Goal: Task Accomplishment & Management: Manage account settings

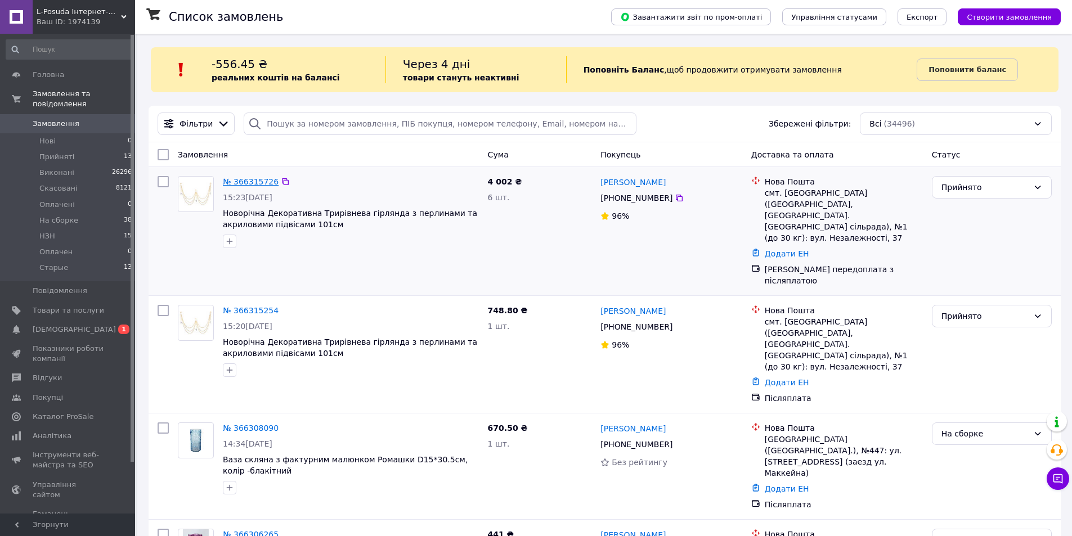
click at [264, 182] on link "№ 366315726" at bounding box center [251, 181] width 56 height 9
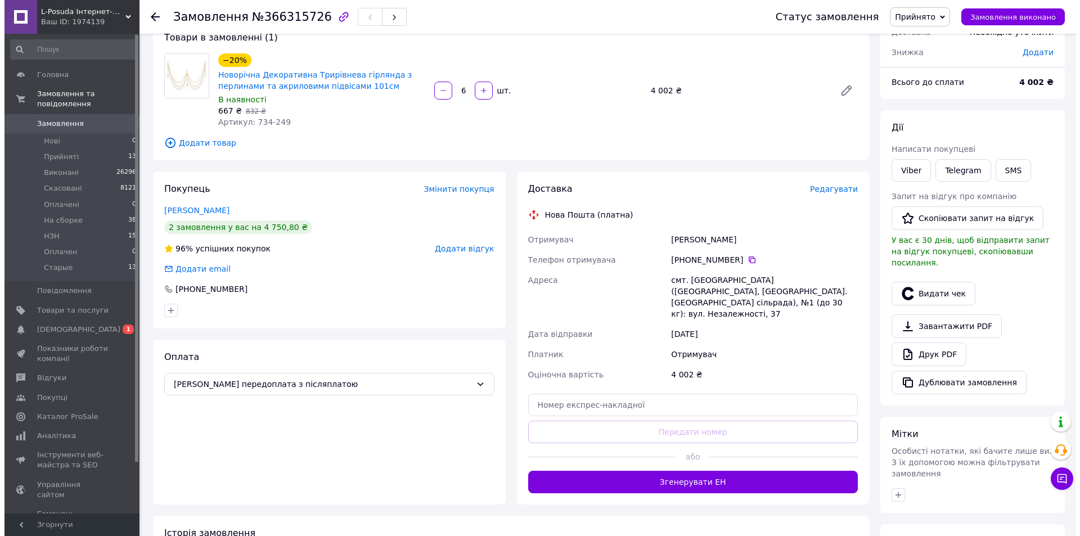
scroll to position [74, 0]
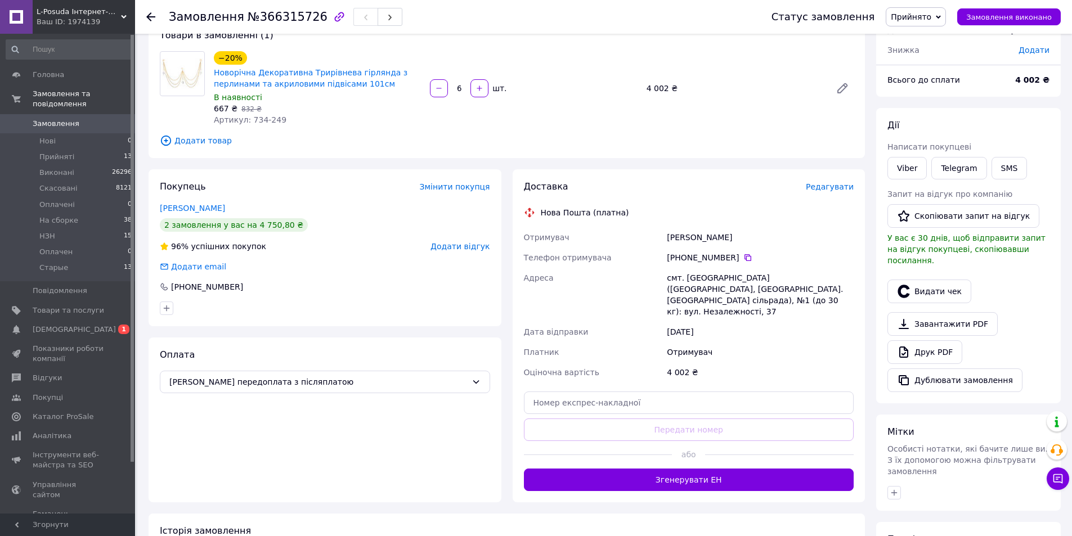
click at [832, 187] on span "Редагувати" at bounding box center [830, 186] width 48 height 9
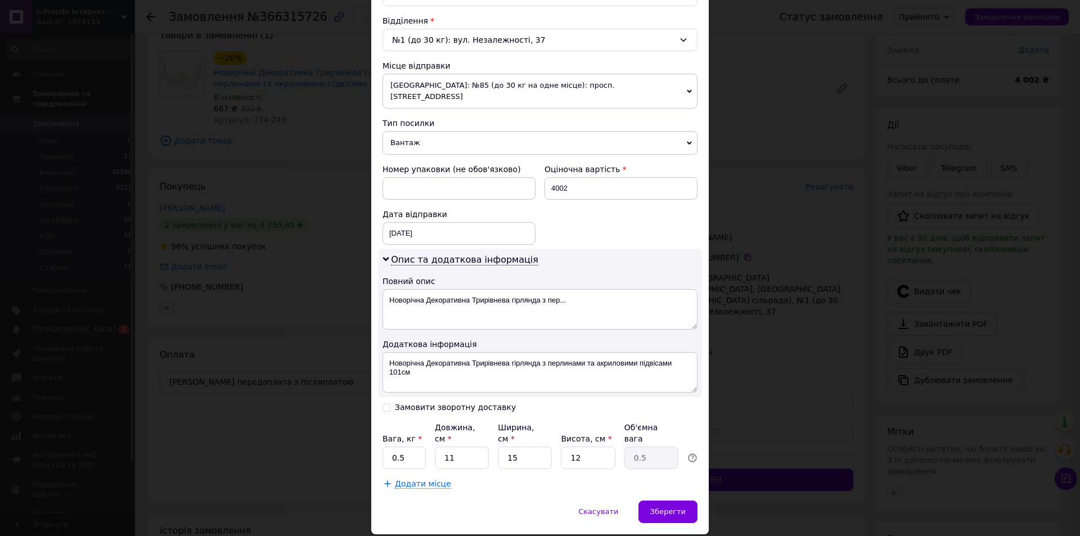
scroll to position [357, 0]
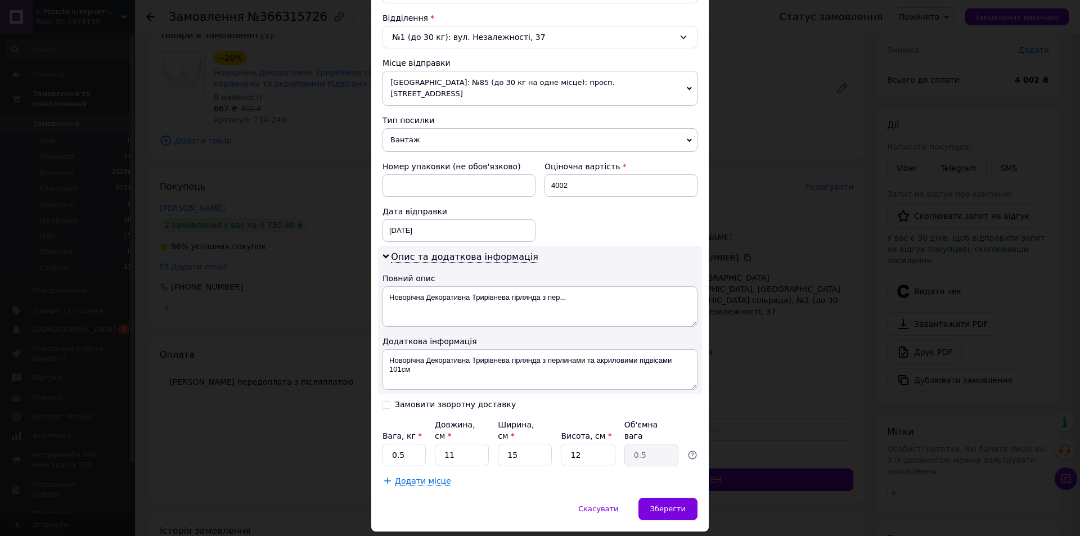
click at [384, 400] on input "Замовити зворотну доставку" at bounding box center [387, 404] width 8 height 8
checkbox input "true"
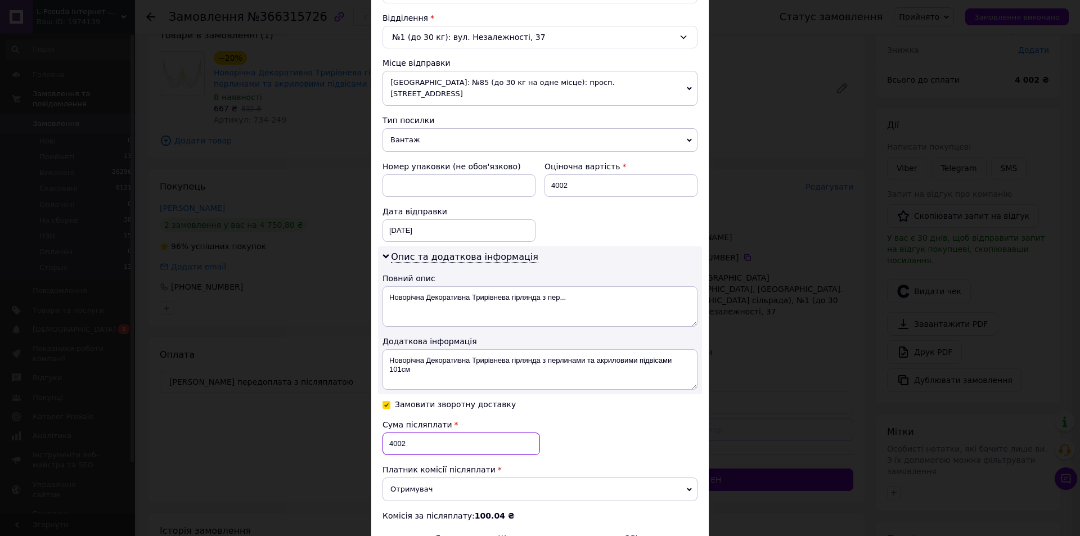
drag, startPoint x: 395, startPoint y: 420, endPoint x: 385, endPoint y: 424, distance: 10.1
click at [385, 433] on input "4002" at bounding box center [462, 444] width 158 height 23
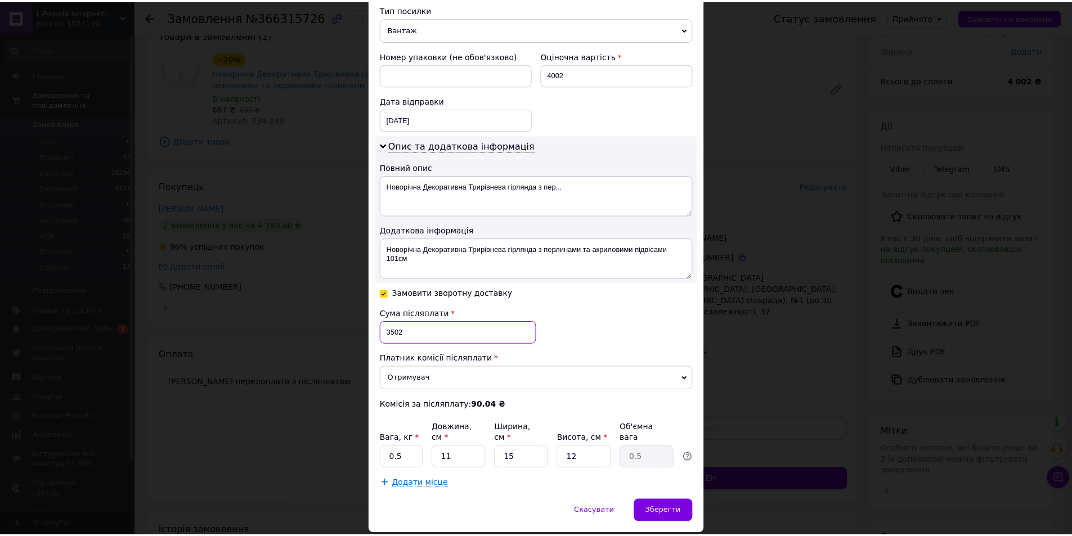
scroll to position [471, 0]
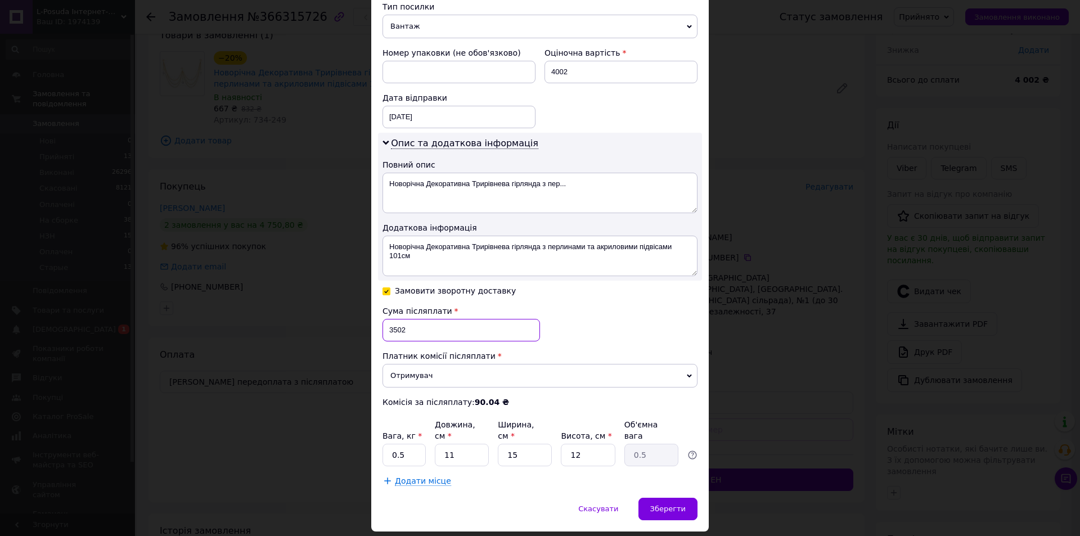
type input "3502"
click at [443, 106] on div "12.10.2025 < 2025 > < Октябрь > Пн Вт Ср Чт Пт Сб Вс 29 30 1 2 3 4 5 6 7 8 9 10…" at bounding box center [459, 117] width 153 height 23
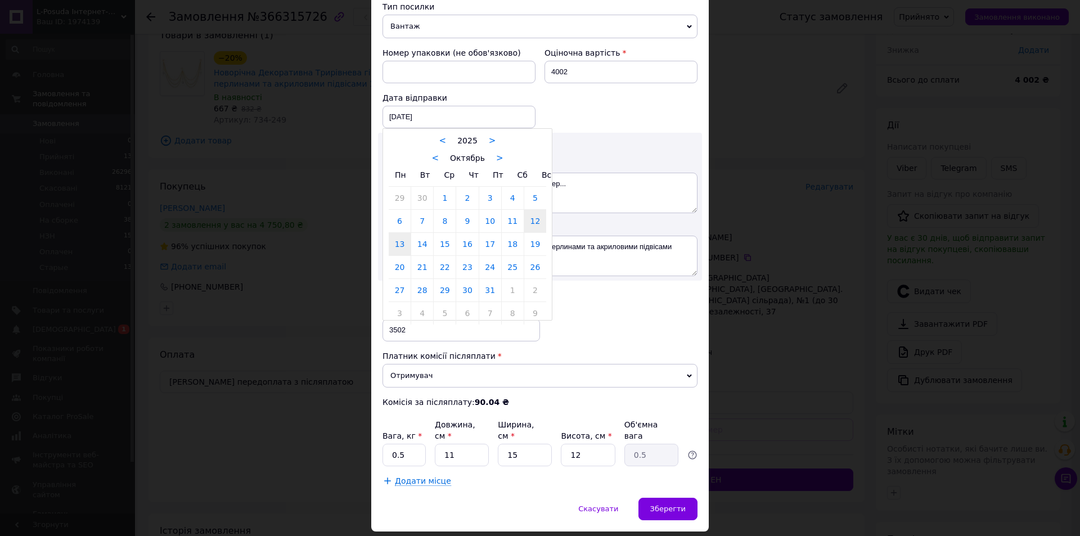
click at [399, 233] on link "13" at bounding box center [400, 244] width 22 height 23
type input "13.10.2025"
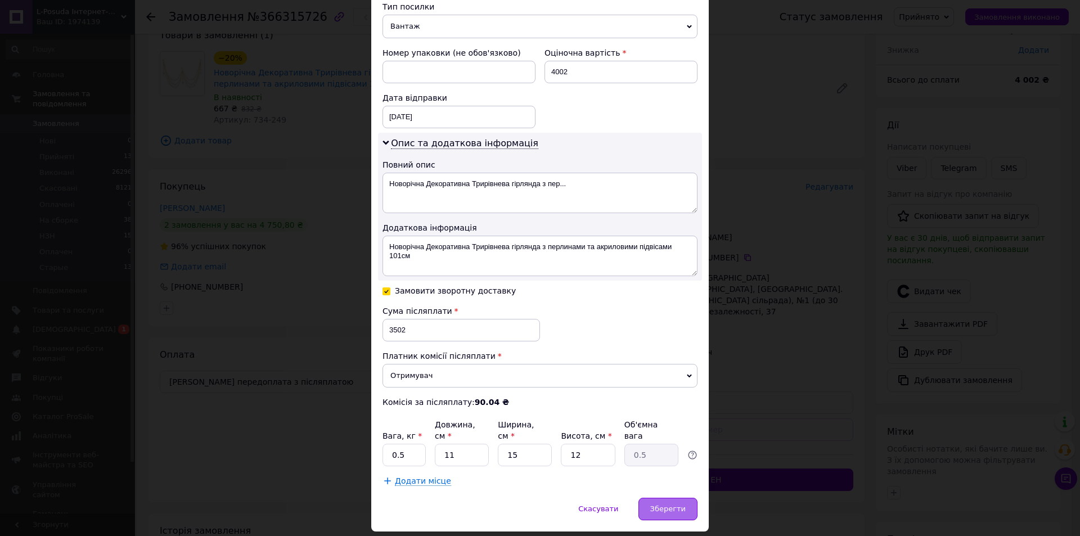
click at [668, 498] on div "Зберегти" at bounding box center [668, 509] width 59 height 23
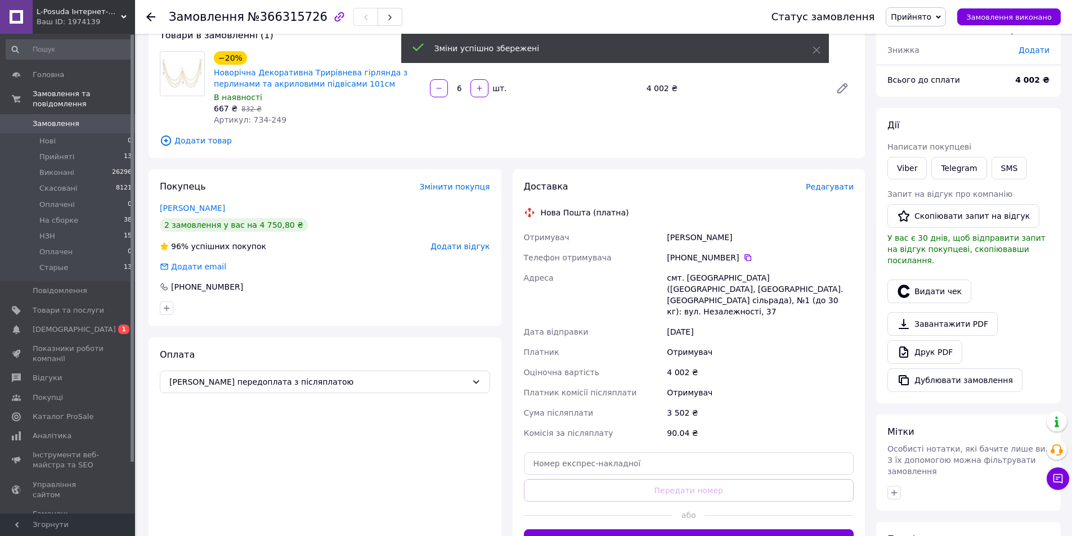
click at [942, 17] on span "Прийнято" at bounding box center [916, 16] width 60 height 19
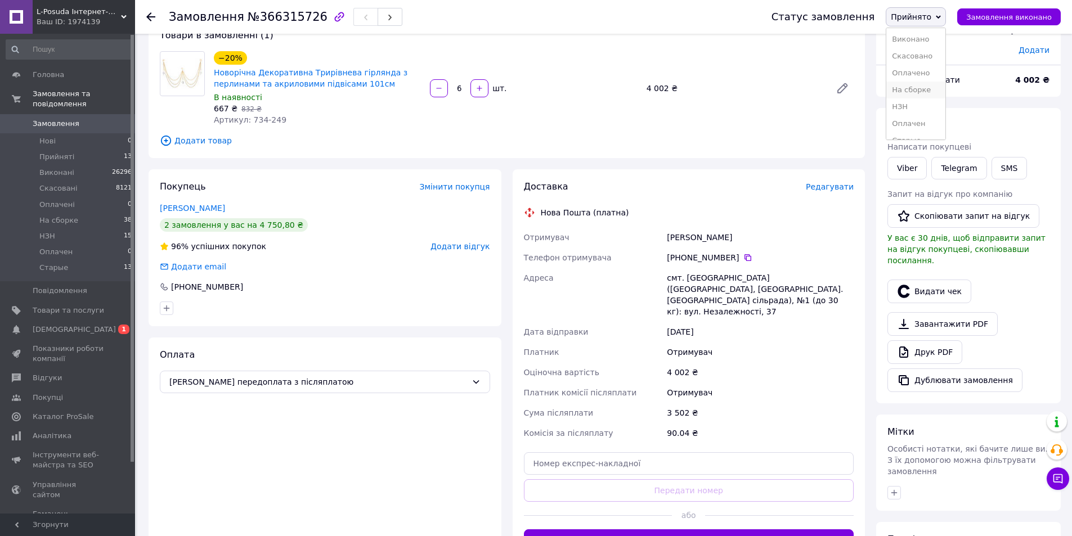
click at [942, 88] on li "На сборке" at bounding box center [915, 90] width 59 height 17
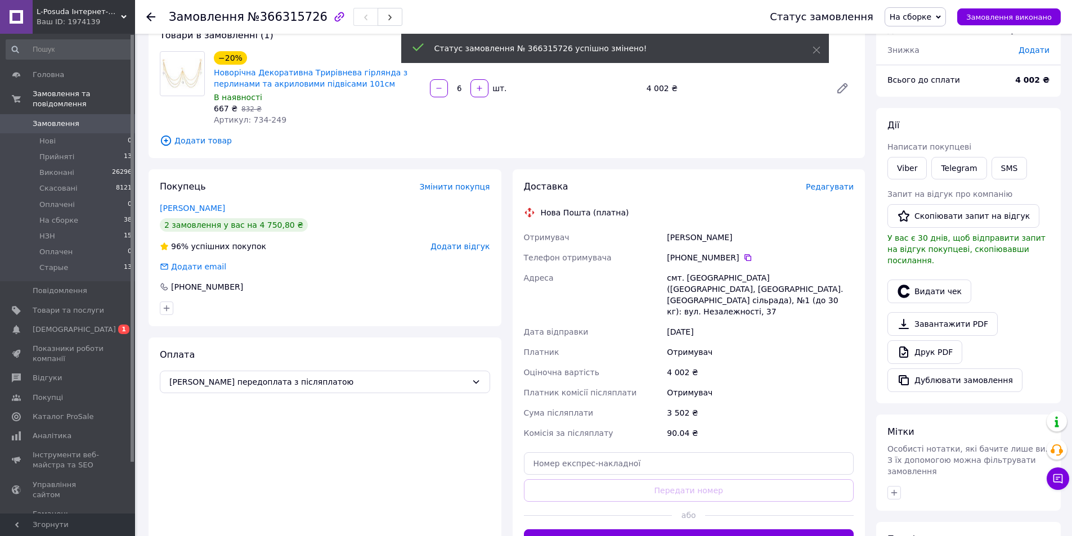
click at [50, 119] on span "Замовлення" at bounding box center [56, 124] width 47 height 10
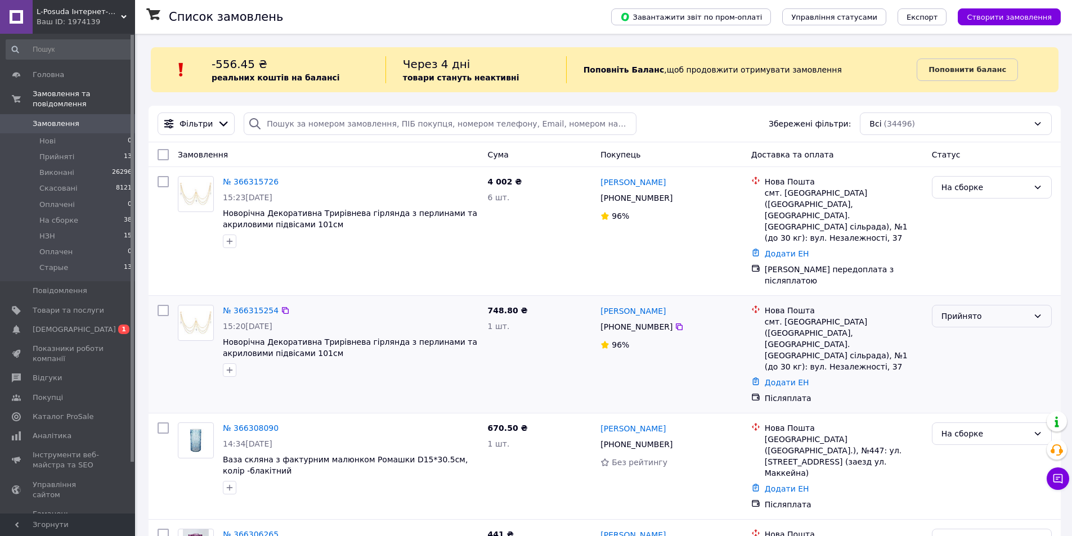
click at [989, 310] on div "Прийнято" at bounding box center [984, 316] width 87 height 12
click at [978, 322] on li "Скасовано" at bounding box center [991, 327] width 119 height 20
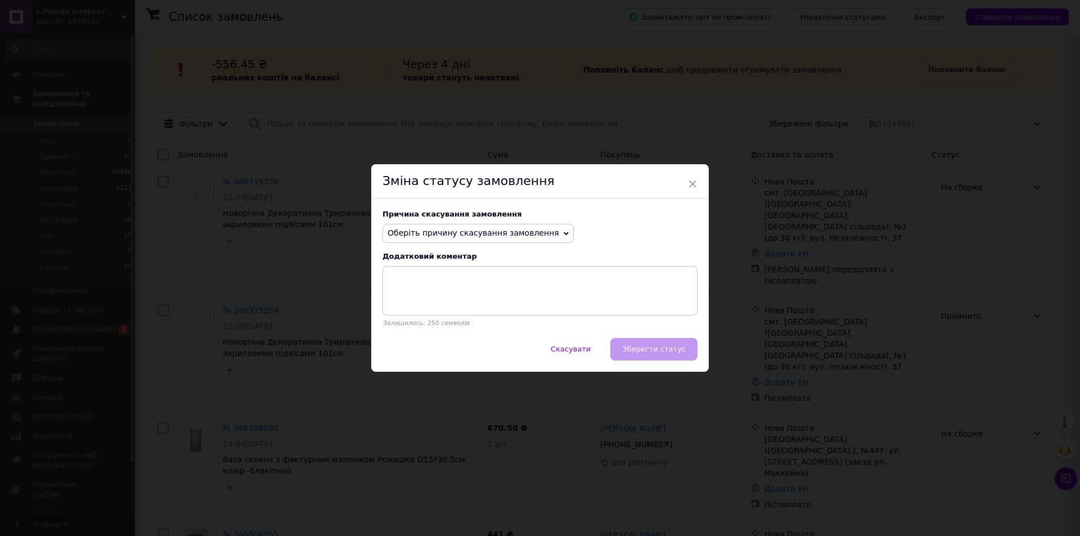
click at [484, 227] on span "Оберіть причину скасування замовлення" at bounding box center [478, 233] width 191 height 19
click at [483, 317] on li "Замовлення-дублікат" at bounding box center [478, 319] width 190 height 16
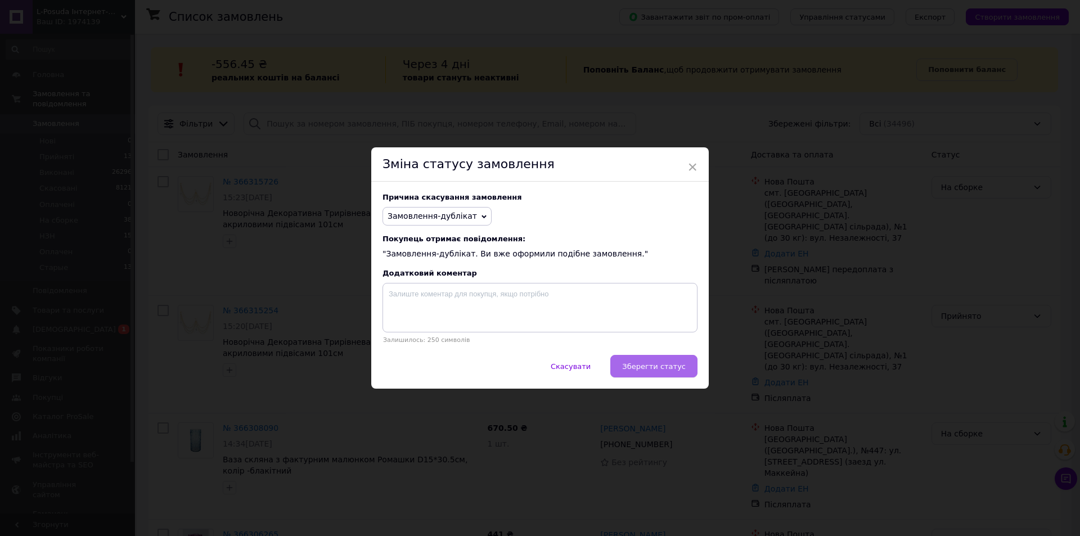
click at [658, 360] on button "Зберегти статус" at bounding box center [653, 366] width 87 height 23
